Goal: Find specific fact

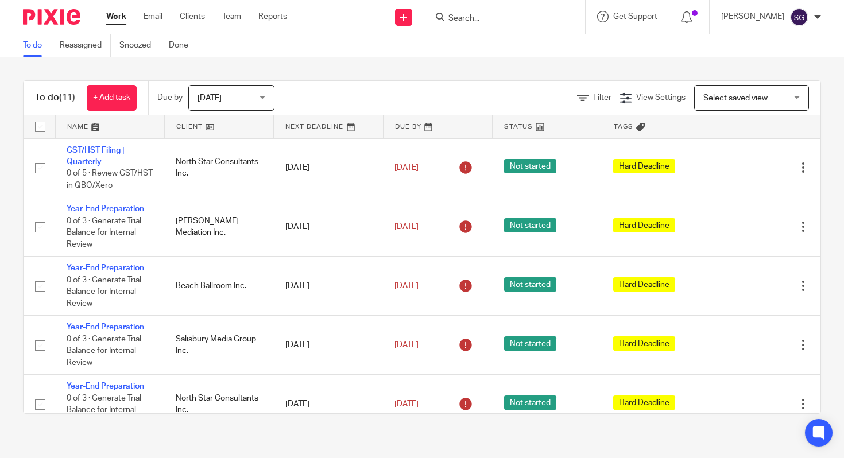
click at [518, 25] on div at bounding box center [504, 17] width 161 height 34
click at [508, 21] on input "Search" at bounding box center [498, 19] width 103 height 10
type input "kinga"
click at [480, 52] on link at bounding box center [542, 49] width 194 height 26
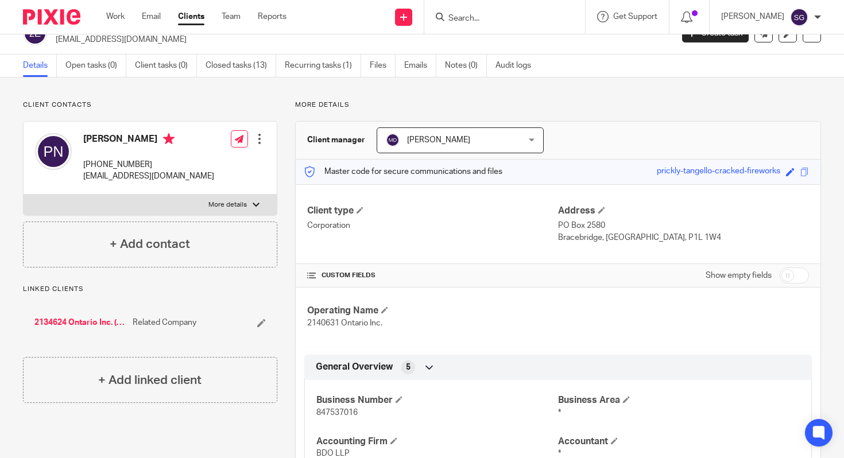
scroll to position [46, 0]
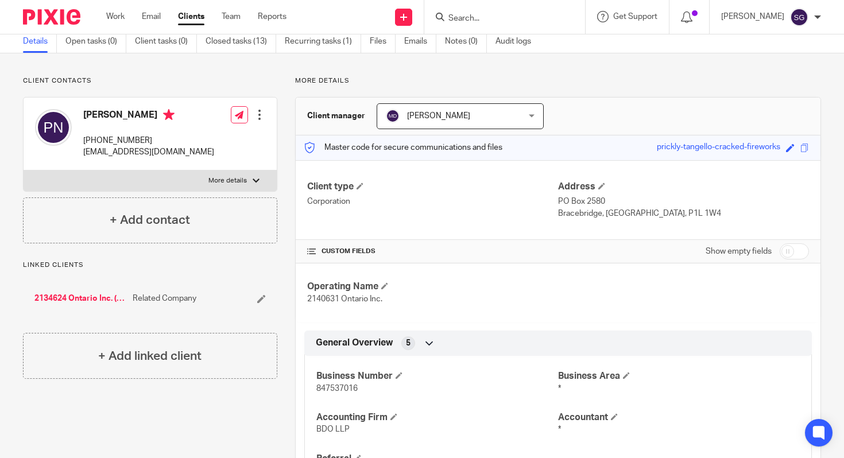
click at [349, 387] on span "847537016" at bounding box center [336, 389] width 41 height 8
click at [348, 386] on span "847537016" at bounding box center [336, 389] width 41 height 8
copy span "847537016"
click at [543, 18] on input "Search" at bounding box center [498, 19] width 103 height 10
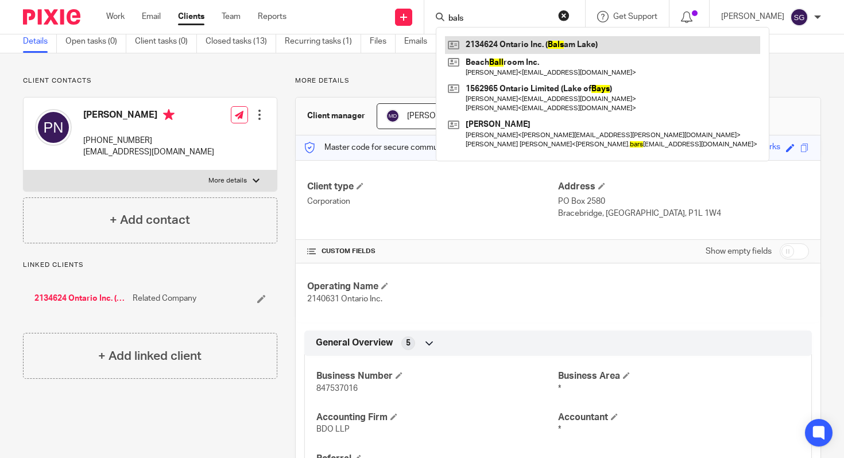
type input "bals"
click at [537, 47] on link at bounding box center [602, 44] width 315 height 17
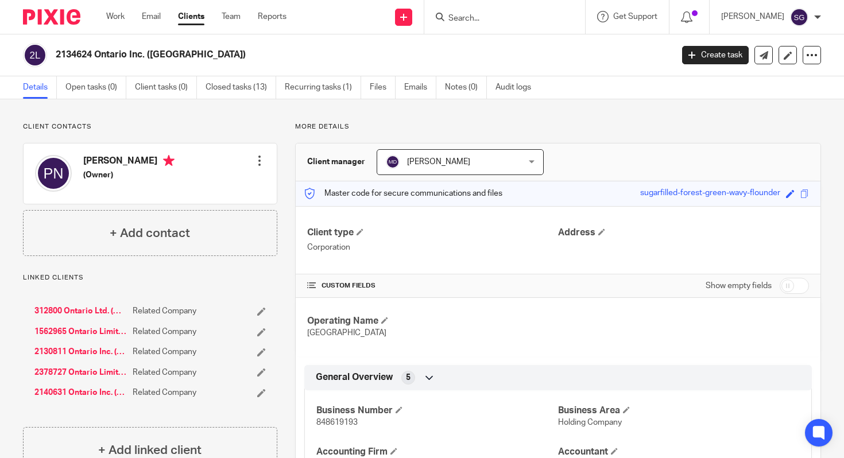
click at [336, 426] on span "848619193" at bounding box center [336, 423] width 41 height 8
copy span "848619193"
click at [514, 19] on input "Search" at bounding box center [498, 19] width 103 height 10
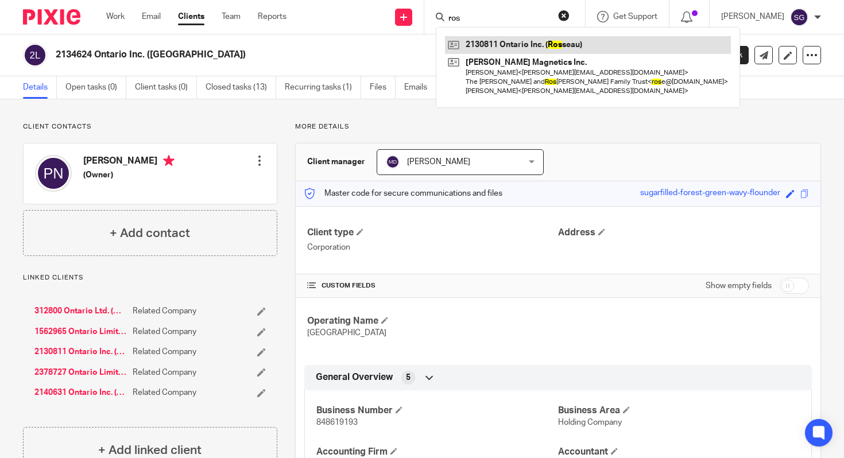
type input "ros"
click at [547, 42] on link at bounding box center [588, 44] width 286 height 17
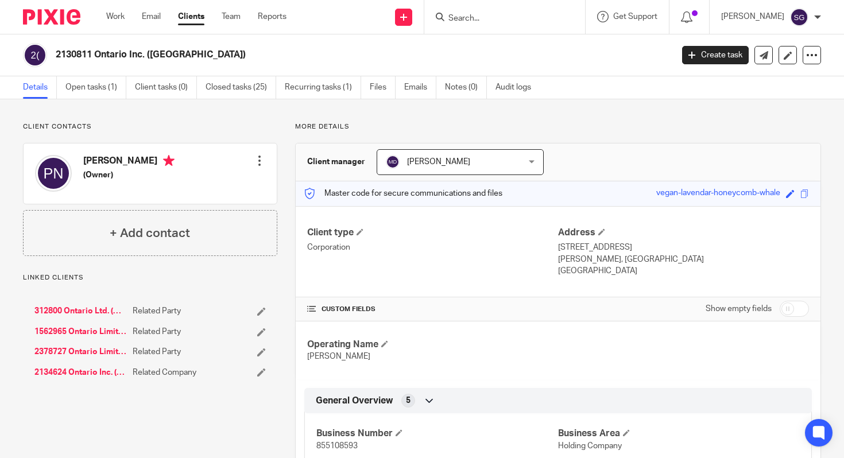
scroll to position [221, 0]
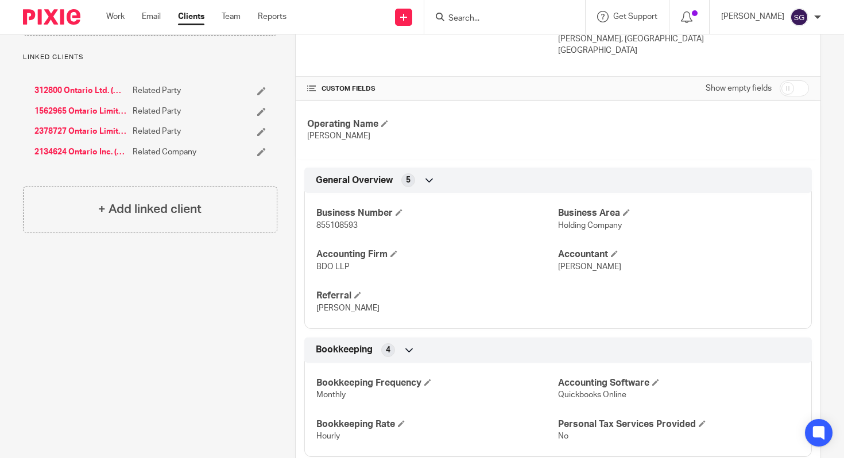
click at [323, 227] on span "855108593" at bounding box center [336, 226] width 41 height 8
copy span "855108593"
click at [444, 15] on icon at bounding box center [440, 17] width 9 height 9
click at [479, 17] on input "Search" at bounding box center [498, 19] width 103 height 10
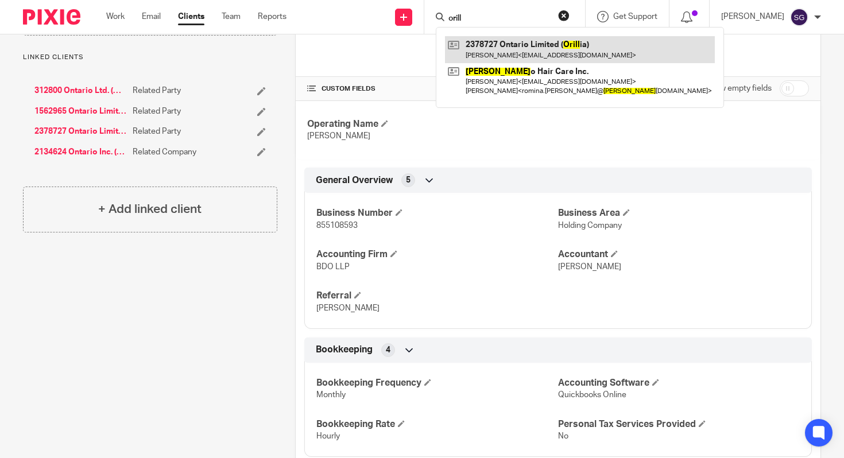
type input "orill"
click at [513, 52] on link at bounding box center [580, 49] width 270 height 26
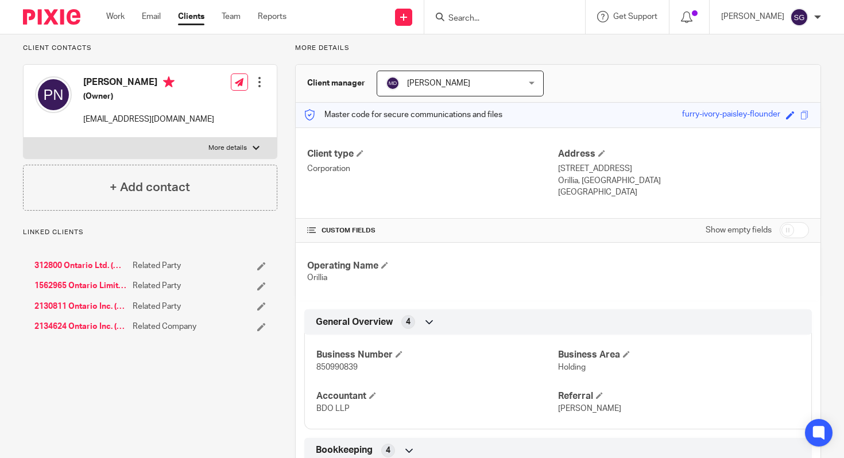
scroll to position [88, 0]
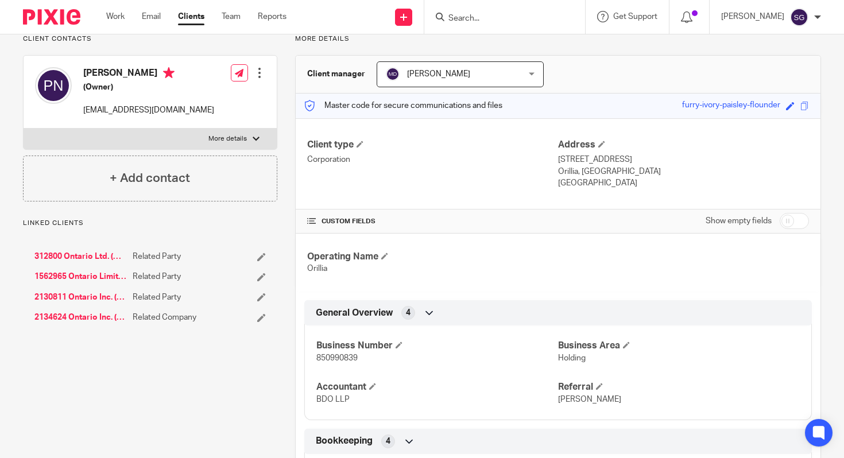
click at [341, 359] on span "850990839" at bounding box center [336, 358] width 41 height 8
copy span "850990839"
drag, startPoint x: 424, startPoint y: 96, endPoint x: 412, endPoint y: 94, distance: 11.7
click at [412, 94] on div "Master code for secure communications and files furry-ivory-paisley-flounder Sa…" at bounding box center [558, 106] width 525 height 25
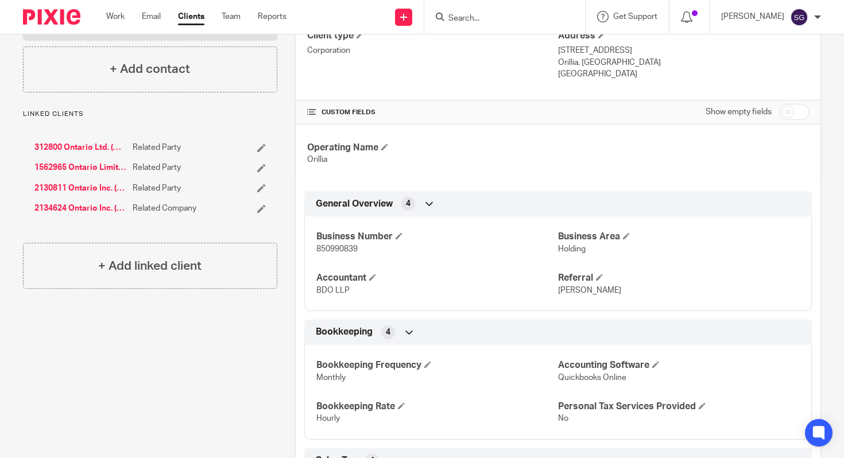
scroll to position [196, 0]
click at [415, 95] on div "Client type Corporation Address [STREET_ADDRESS] Orillia, [GEOGRAPHIC_DATA] [GE…" at bounding box center [558, 56] width 525 height 92
